Goal: Find contact information: Find contact information

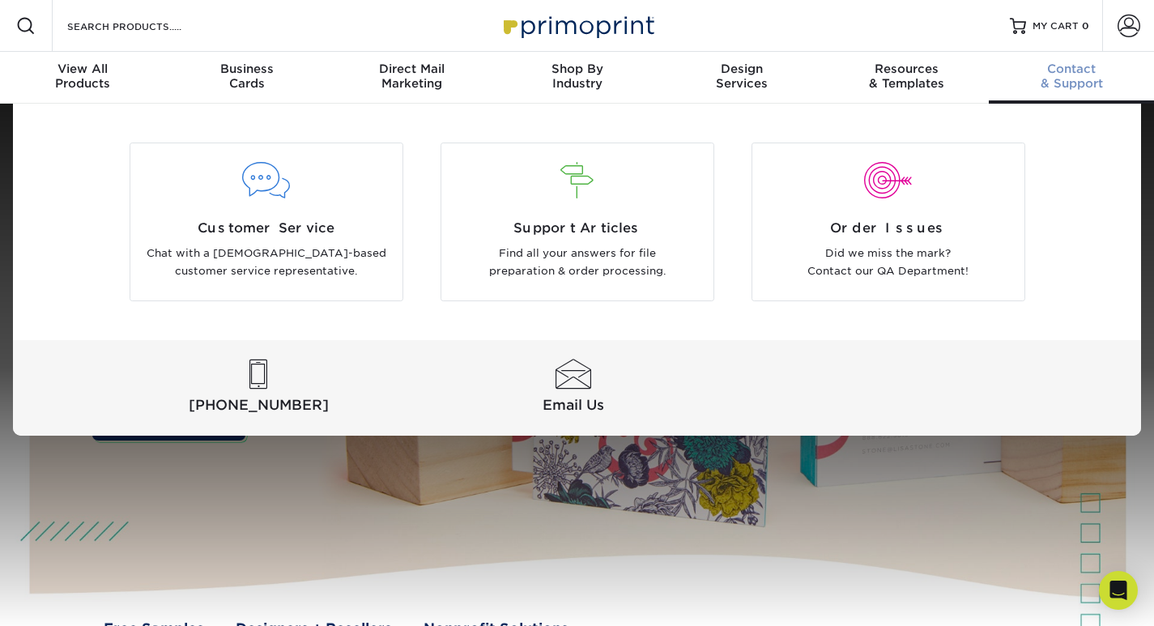
click at [1081, 68] on span "Contact" at bounding box center [1071, 69] width 165 height 15
click at [1050, 69] on span "Contact" at bounding box center [1071, 69] width 165 height 15
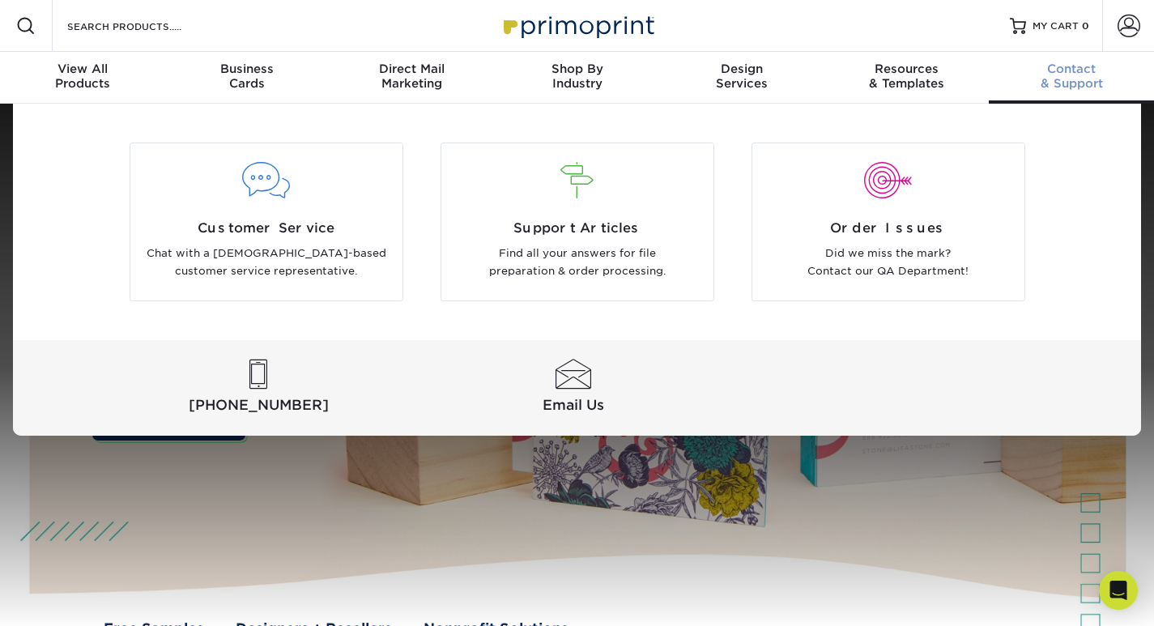
click at [1050, 69] on span "Contact" at bounding box center [1071, 69] width 165 height 15
click at [1050, 68] on span "Contact" at bounding box center [1071, 69] width 165 height 15
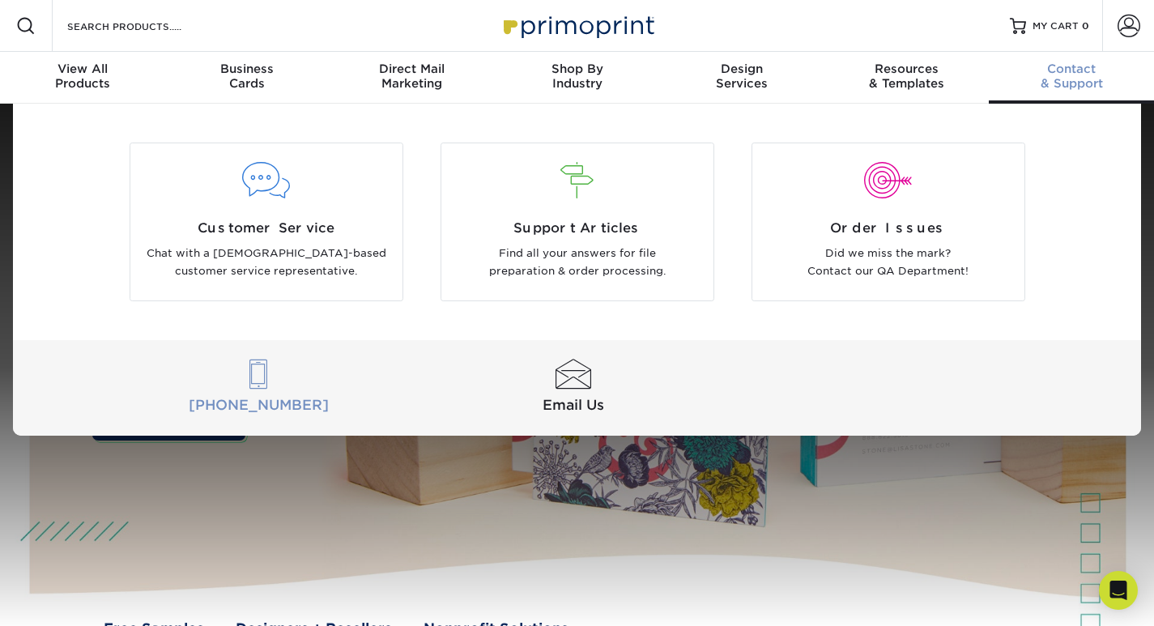
click at [257, 368] on div at bounding box center [258, 375] width 309 height 30
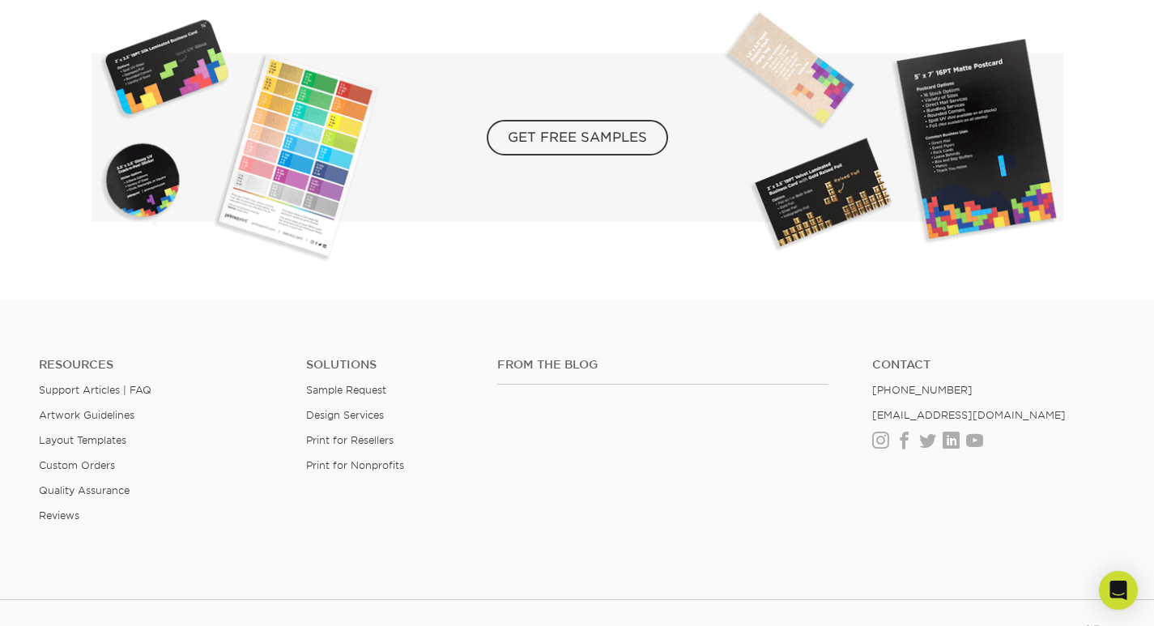
scroll to position [2982, 0]
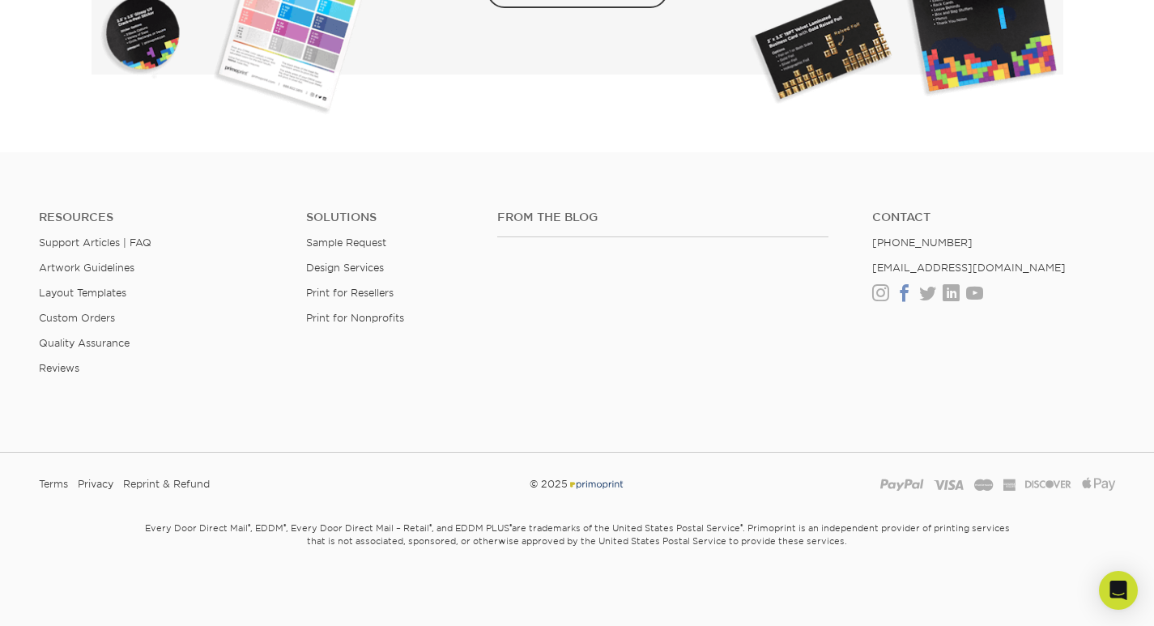
click at [902, 292] on link "Facebook" at bounding box center [904, 294] width 17 height 14
copy link "[PHONE_NUMBER]"
drag, startPoint x: 868, startPoint y: 240, endPoint x: 958, endPoint y: 247, distance: 90.2
click at [958, 247] on ul "Contact (888) 822-5815 info@primoprint.com Instagram Facebook Twitter LinkedIn …" at bounding box center [993, 256] width 267 height 91
click at [952, 288] on link "LinkedIn" at bounding box center [951, 294] width 17 height 14
